Goal: Information Seeking & Learning: Learn about a topic

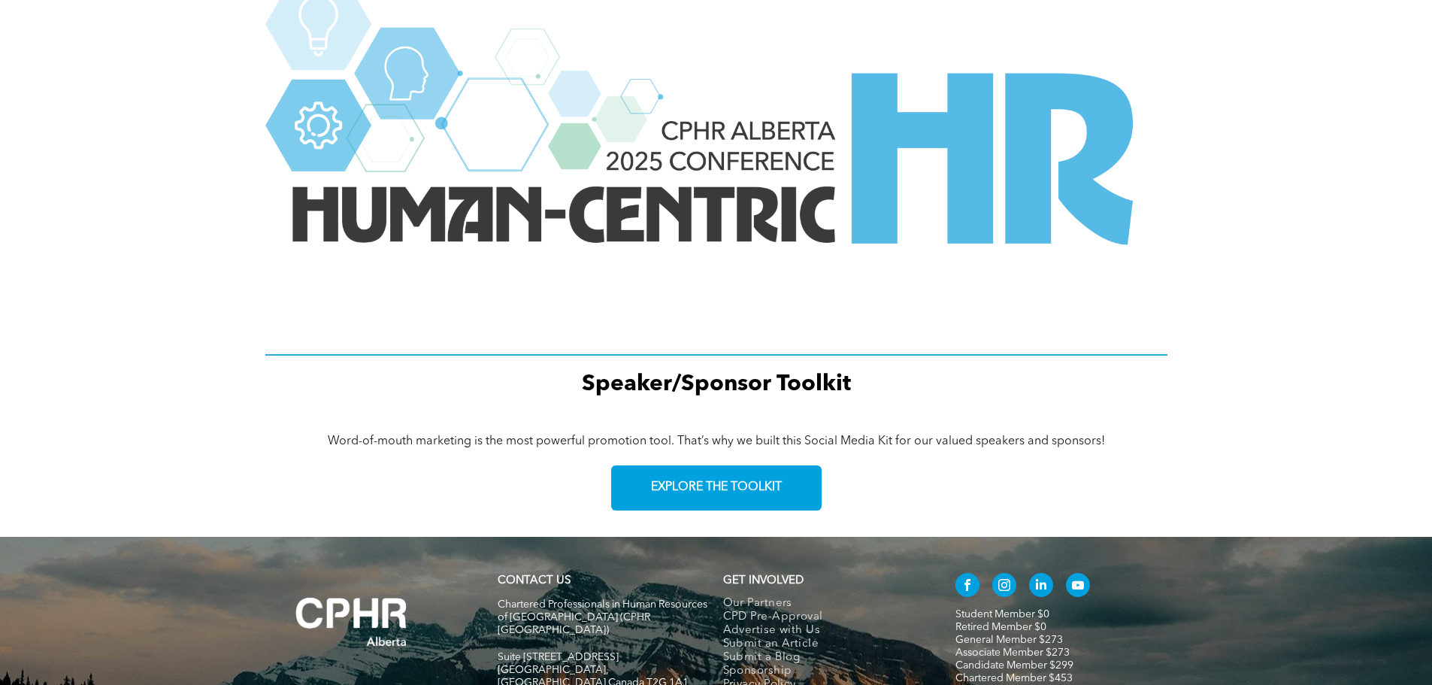
scroll to position [1954, 0]
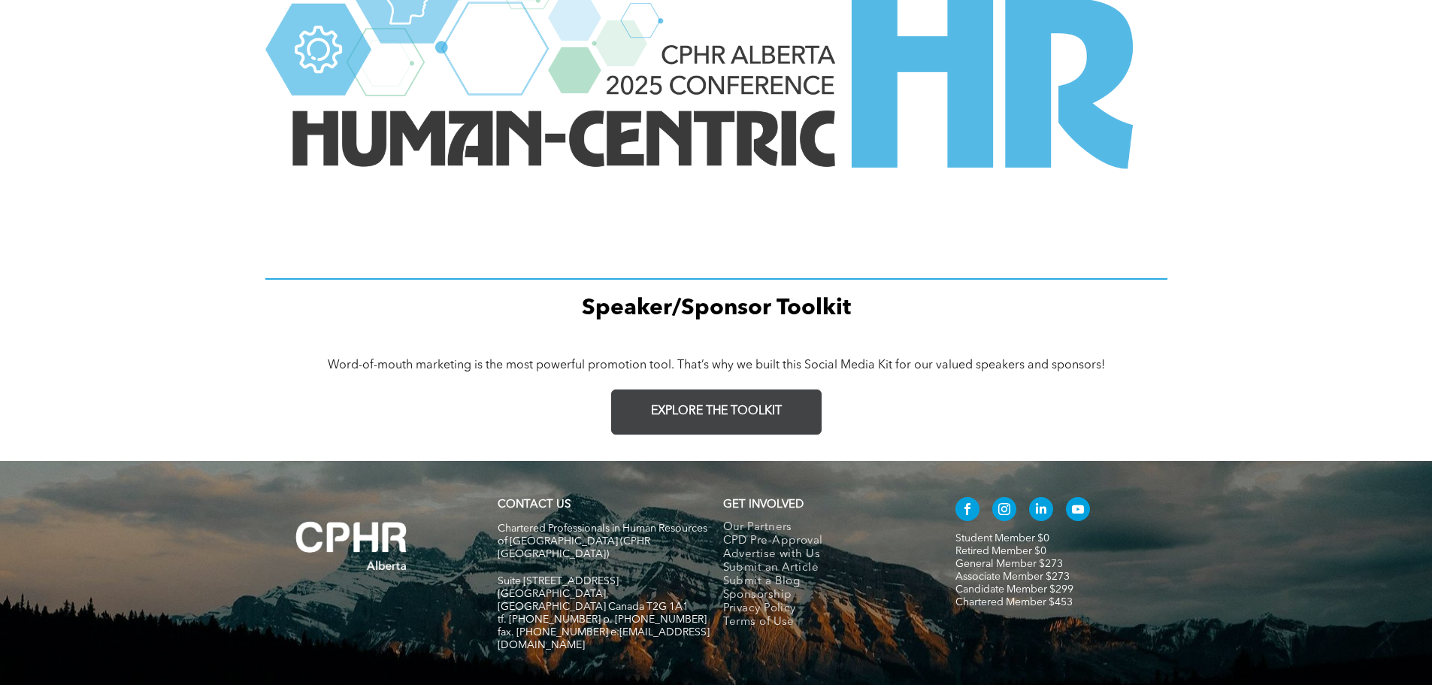
click at [724, 395] on link "EXPLORE THE TOOLKIT" at bounding box center [716, 411] width 210 height 45
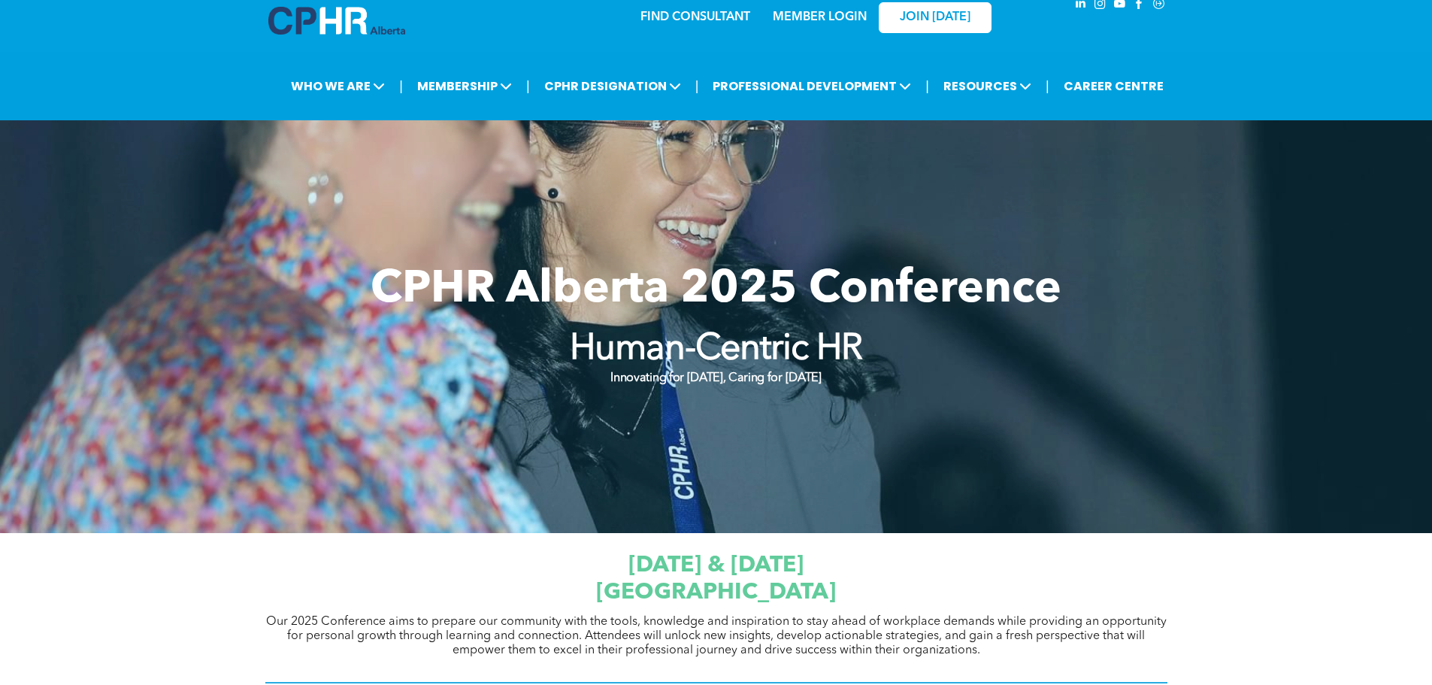
scroll to position [0, 0]
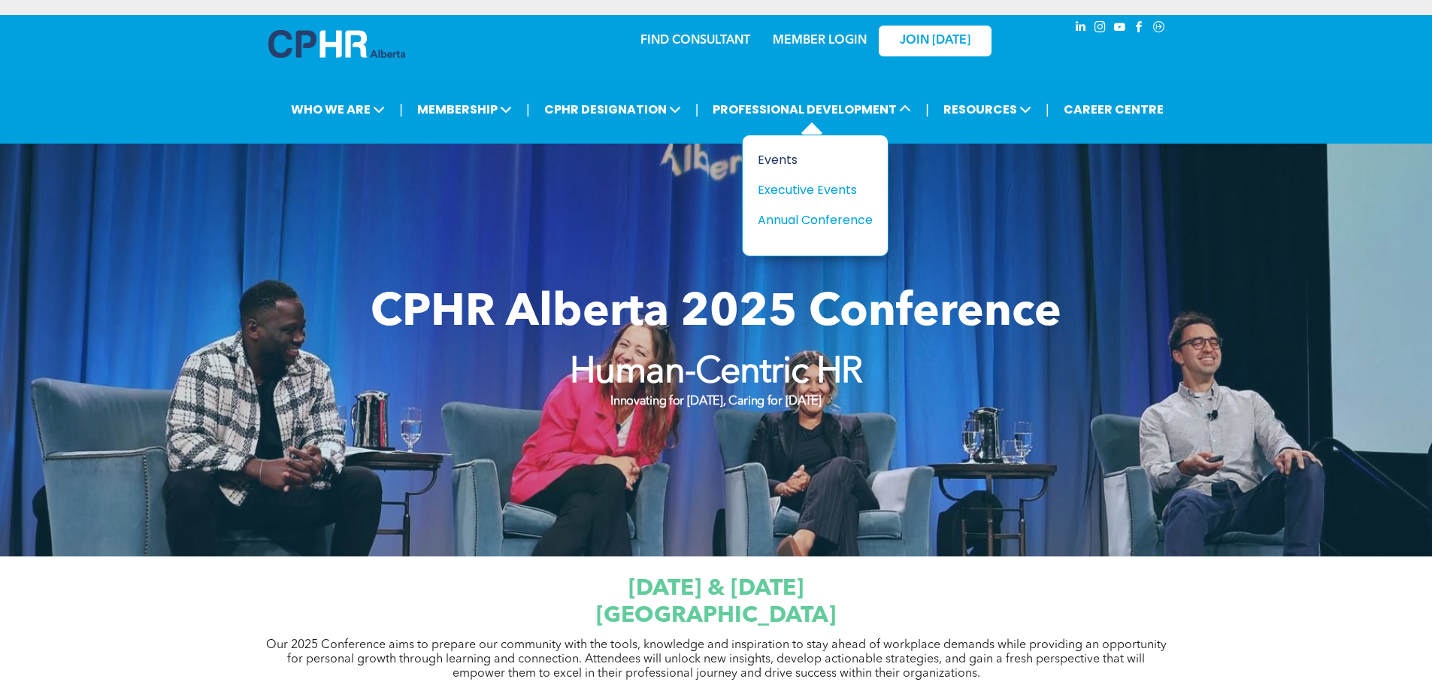
click at [779, 159] on div "Events" at bounding box center [810, 159] width 104 height 19
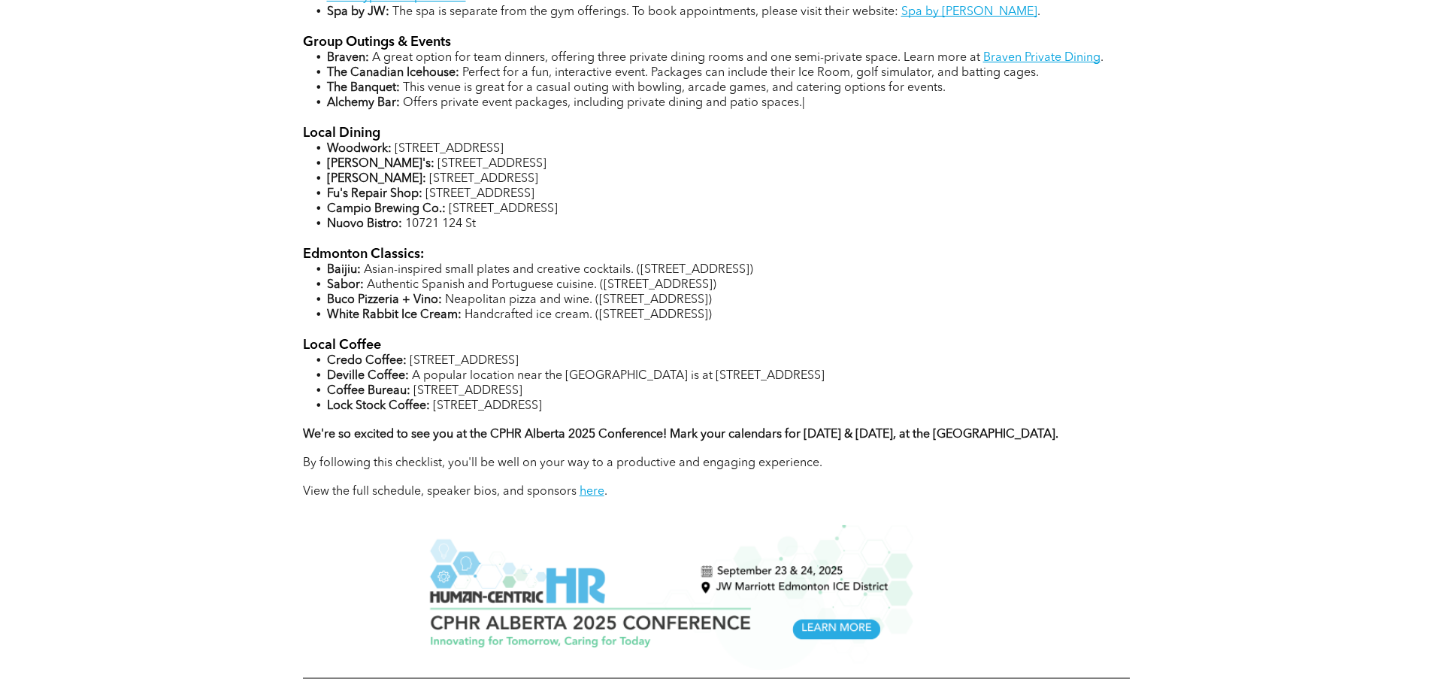
scroll to position [1353, 0]
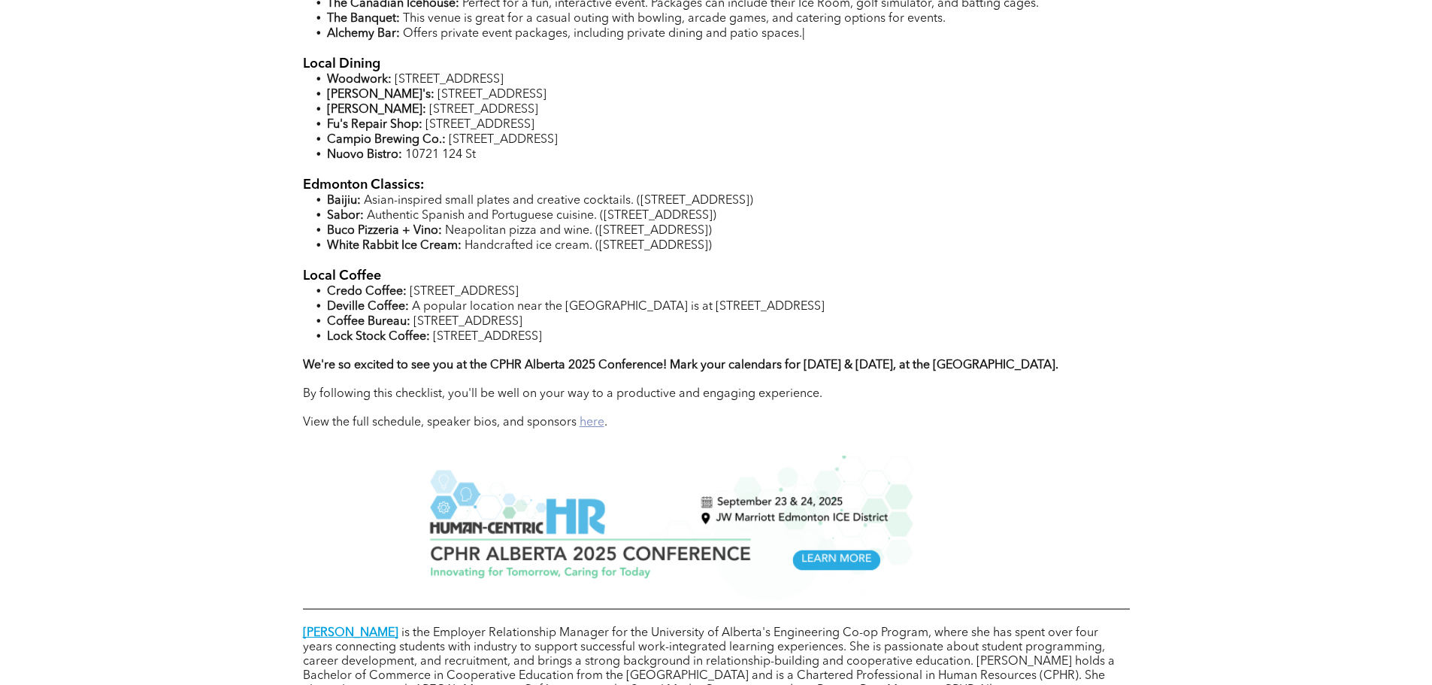
click at [590, 422] on link "here" at bounding box center [591, 422] width 25 height 12
